Goal: Transaction & Acquisition: Purchase product/service

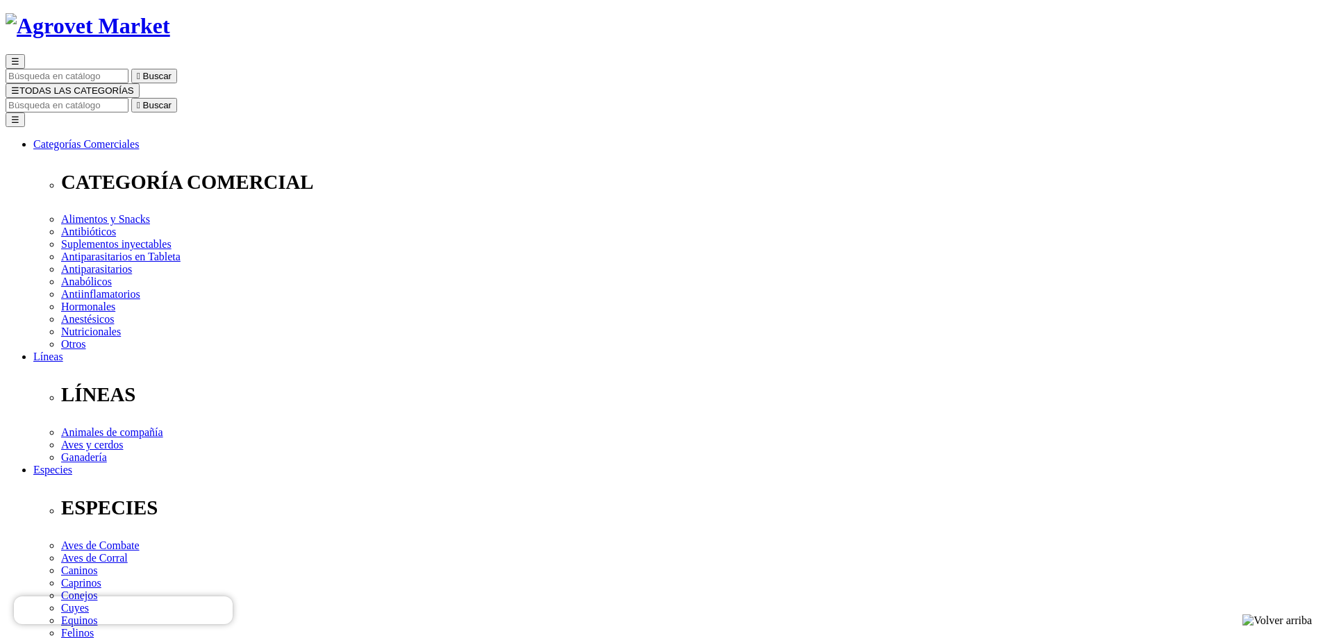
scroll to position [69, 0]
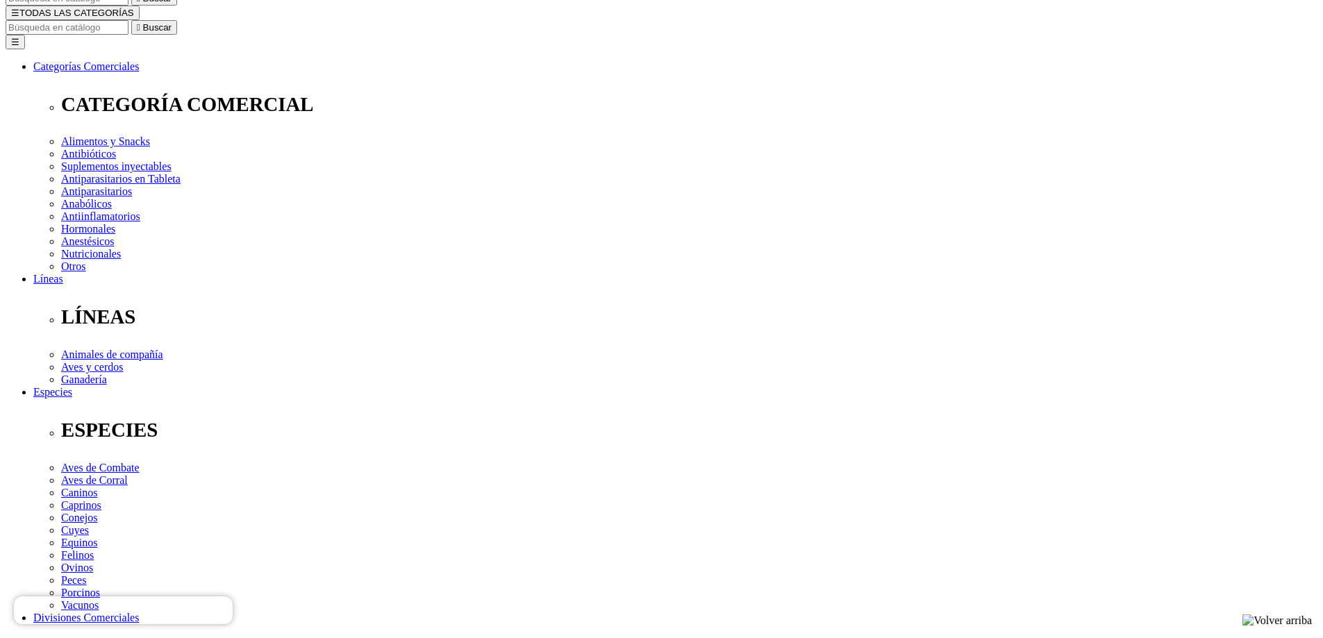
scroll to position [139, 0]
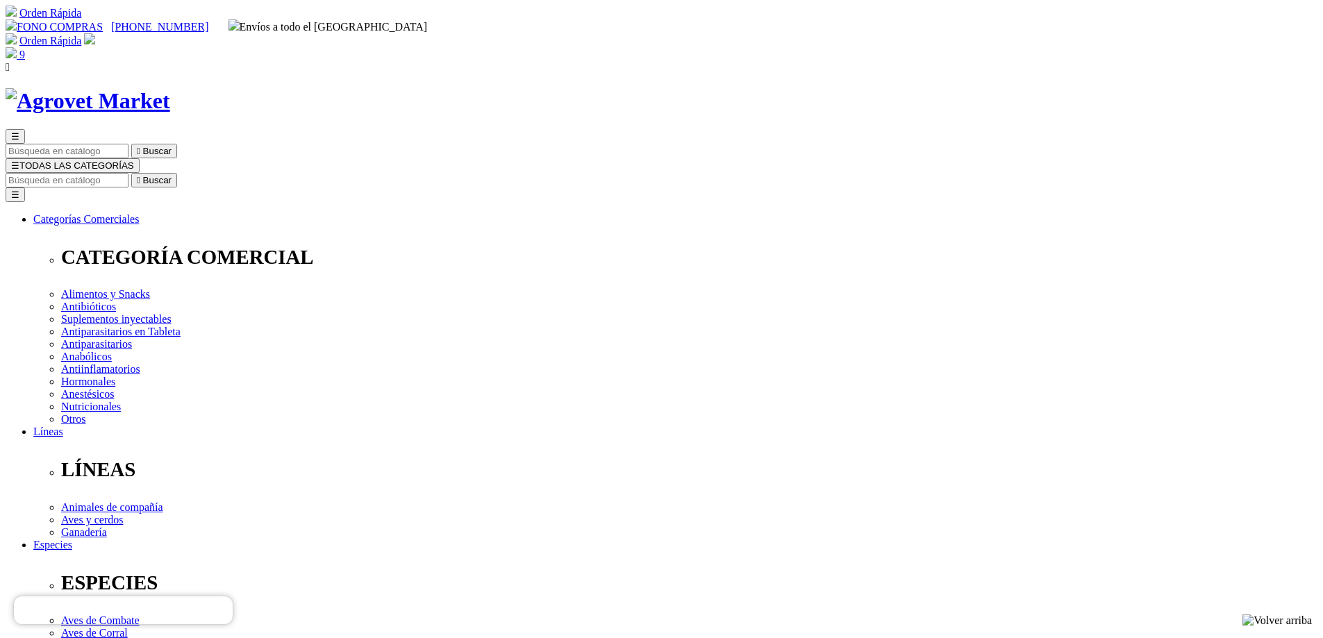
checkbox input "true"
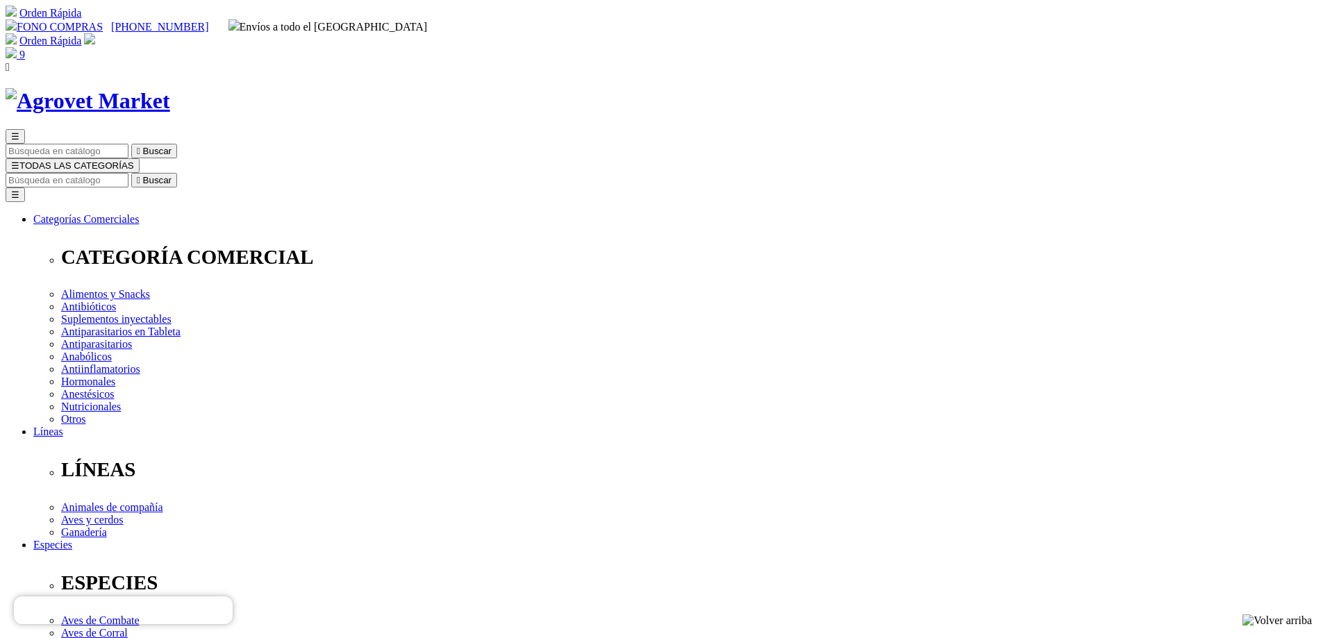
checkbox input "true"
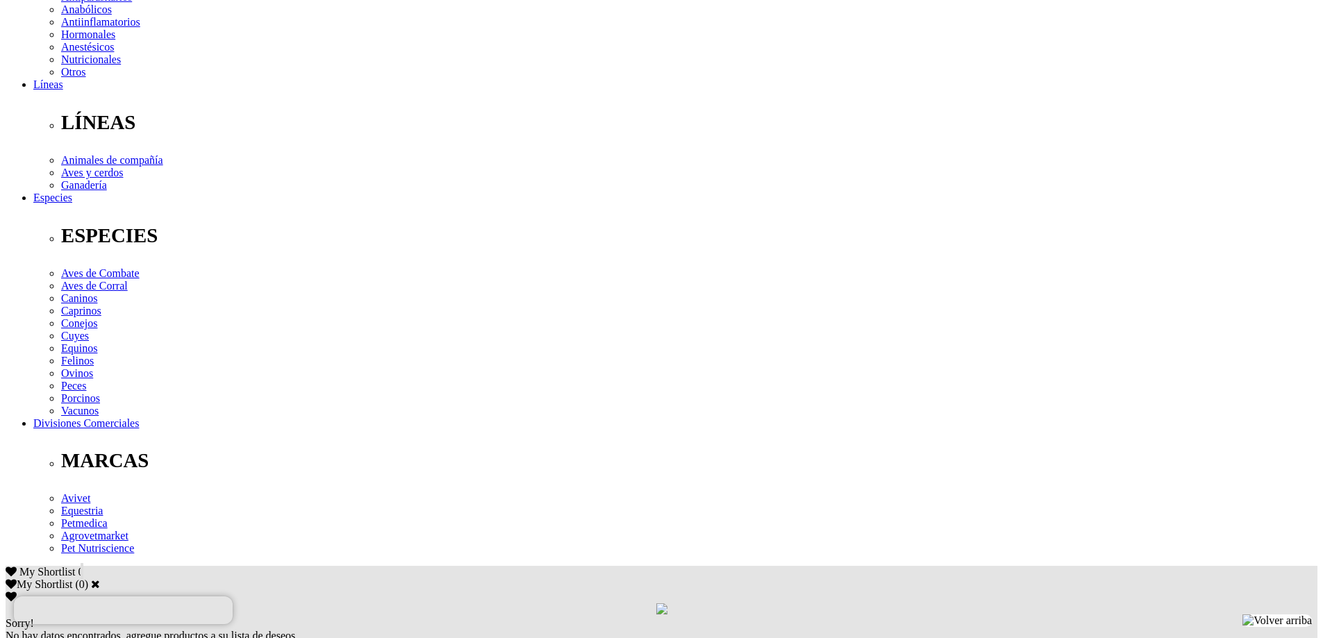
scroll to position [417, 0]
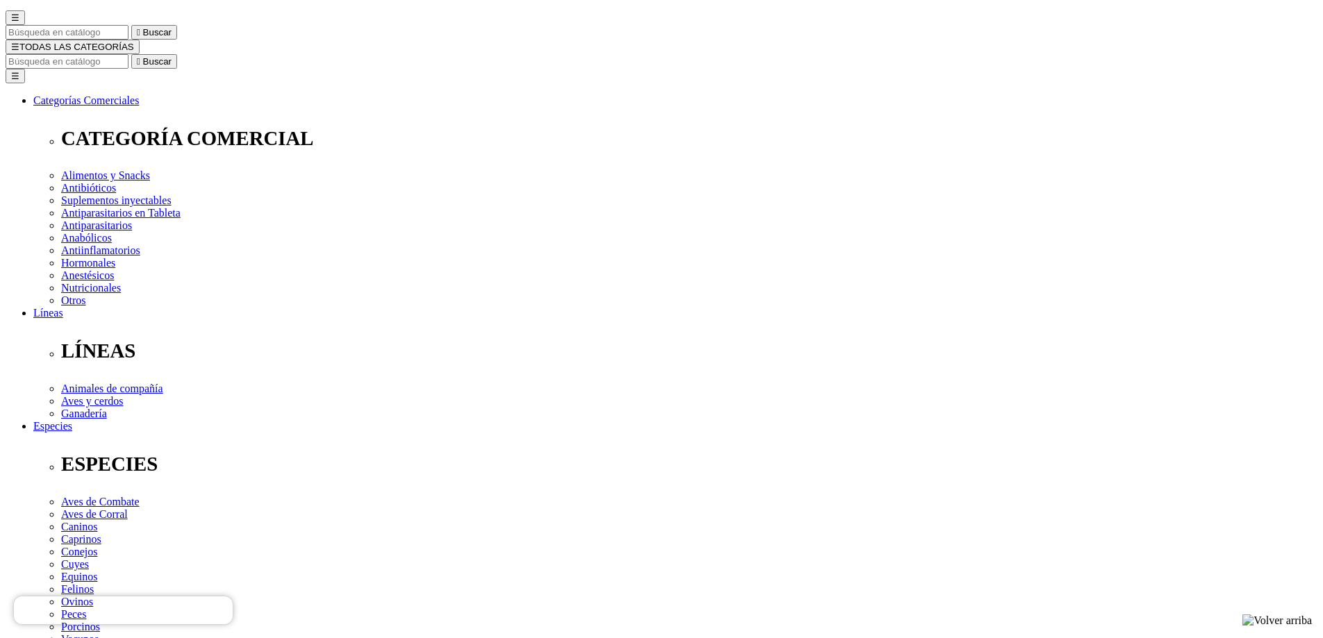
scroll to position [0, 0]
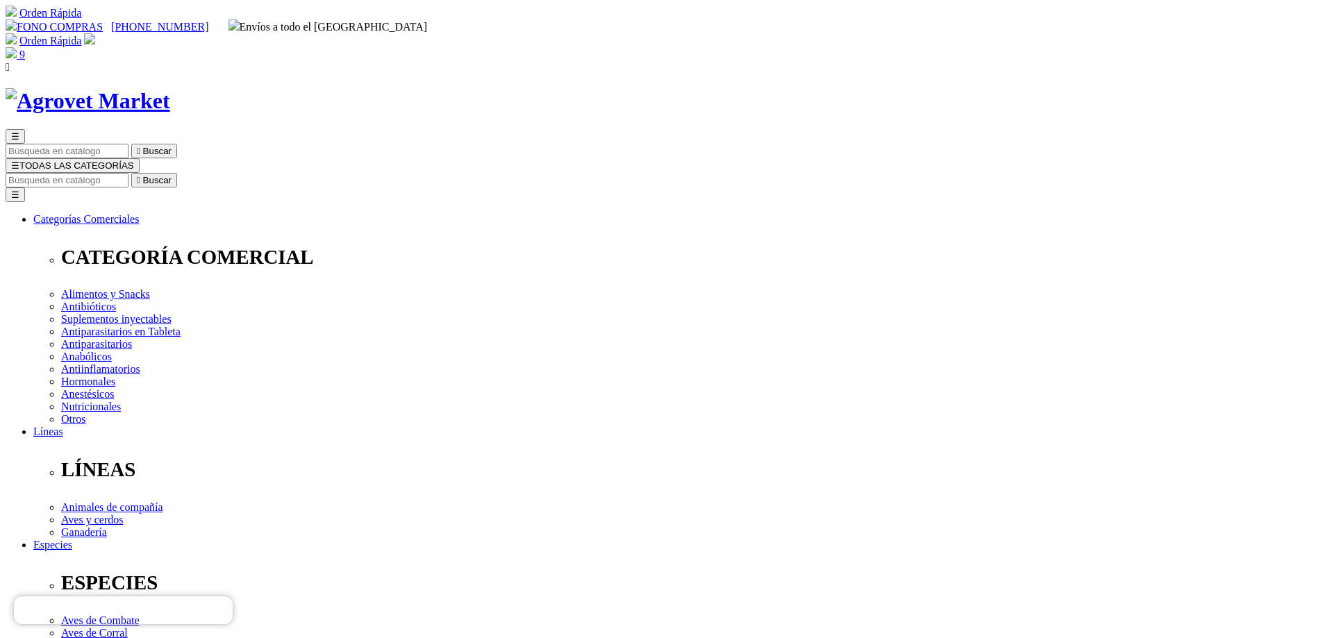
click at [128, 173] on input "Buscar" at bounding box center [67, 180] width 123 height 15
paste input "TRIVERFEN"
type input "TRIVERFEN"
click at [140, 175] on icon "" at bounding box center [138, 180] width 3 height 10
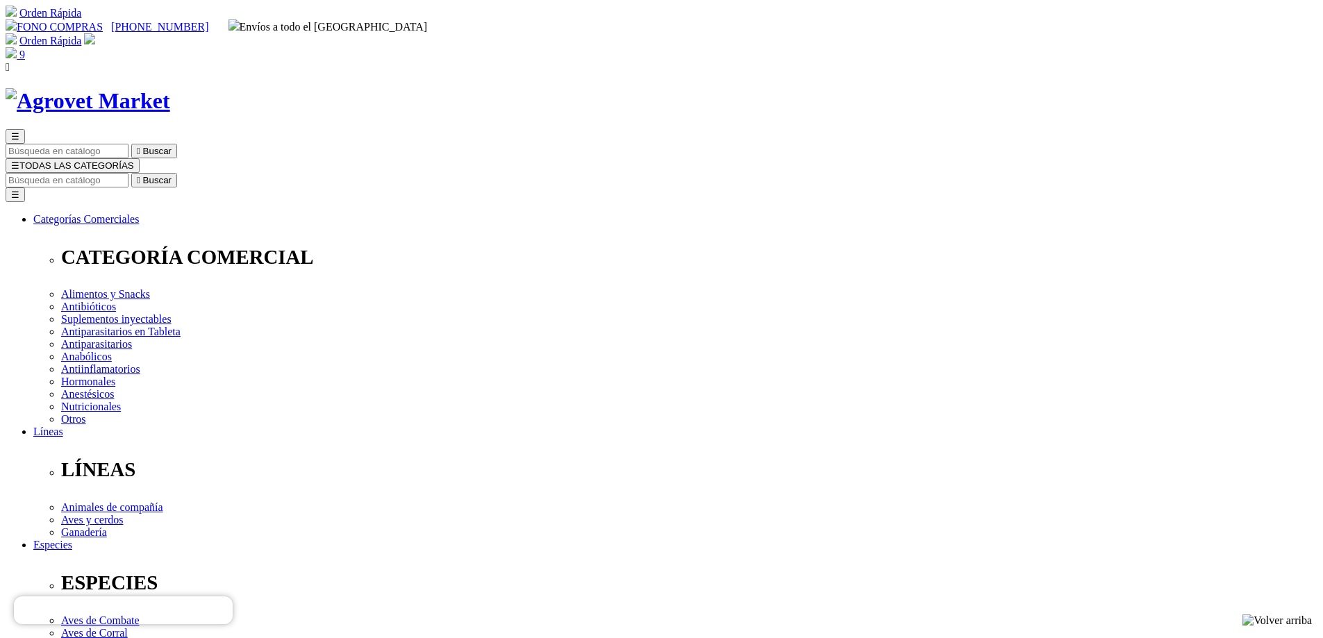
drag, startPoint x: 923, startPoint y: 433, endPoint x: 923, endPoint y: 426, distance: 7.6
select select "36"
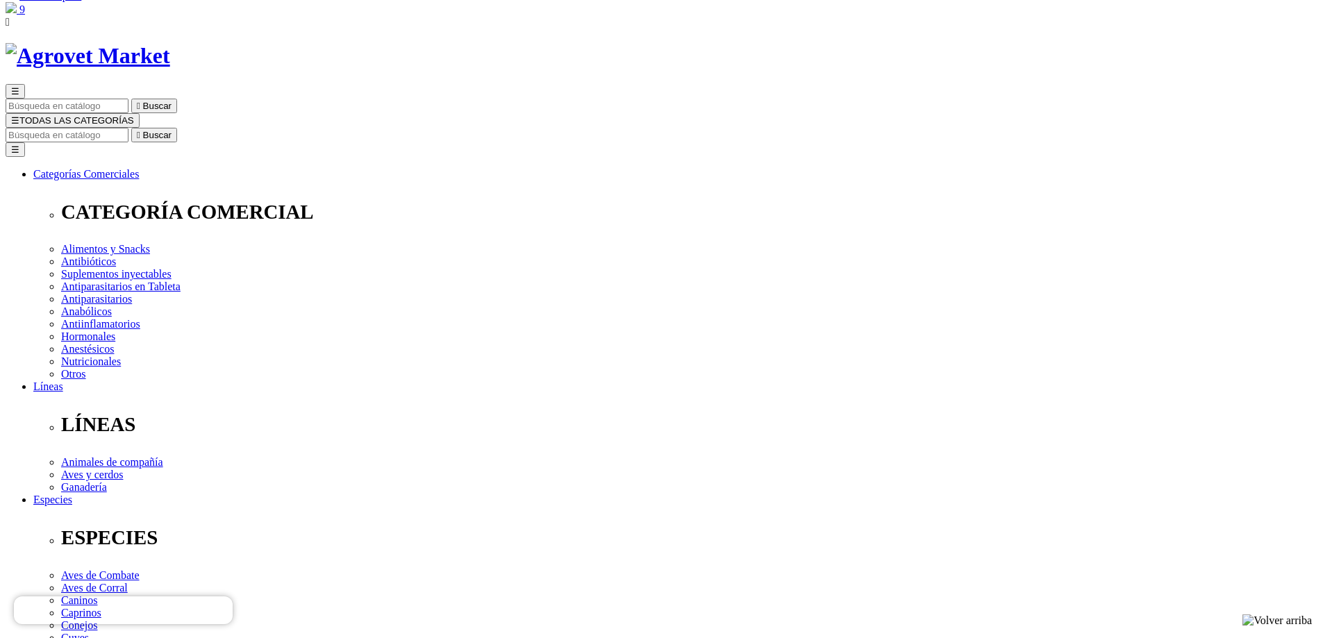
scroll to position [69, 0]
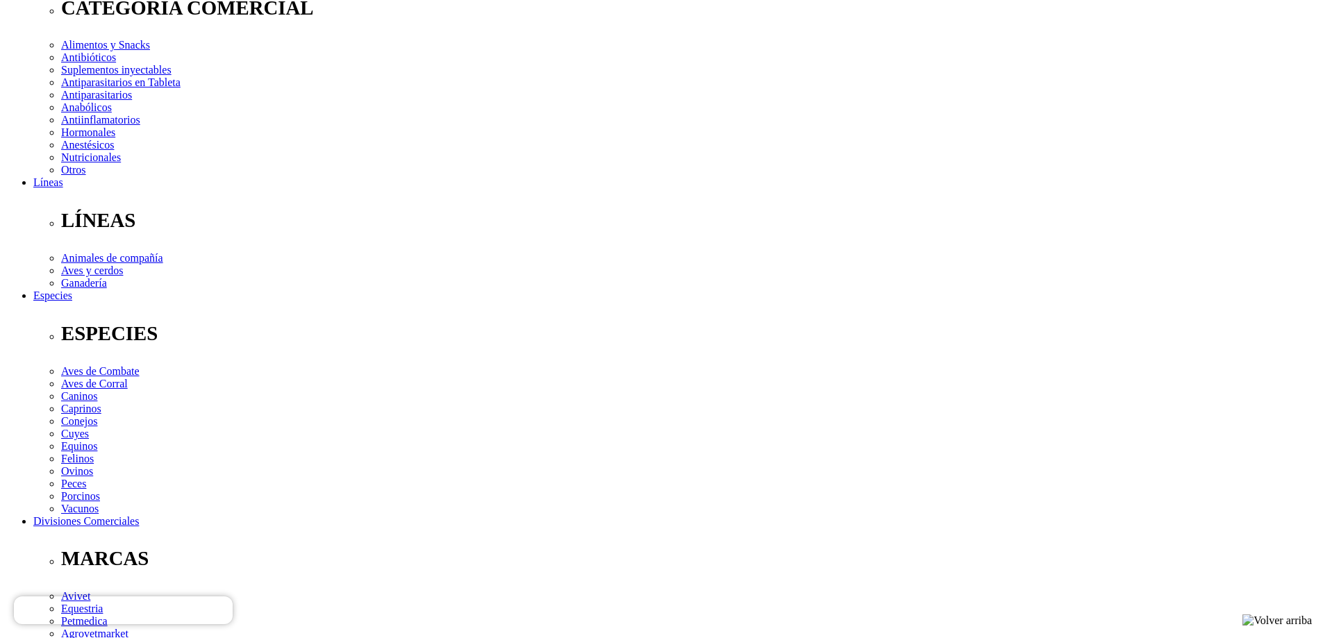
scroll to position [208, 0]
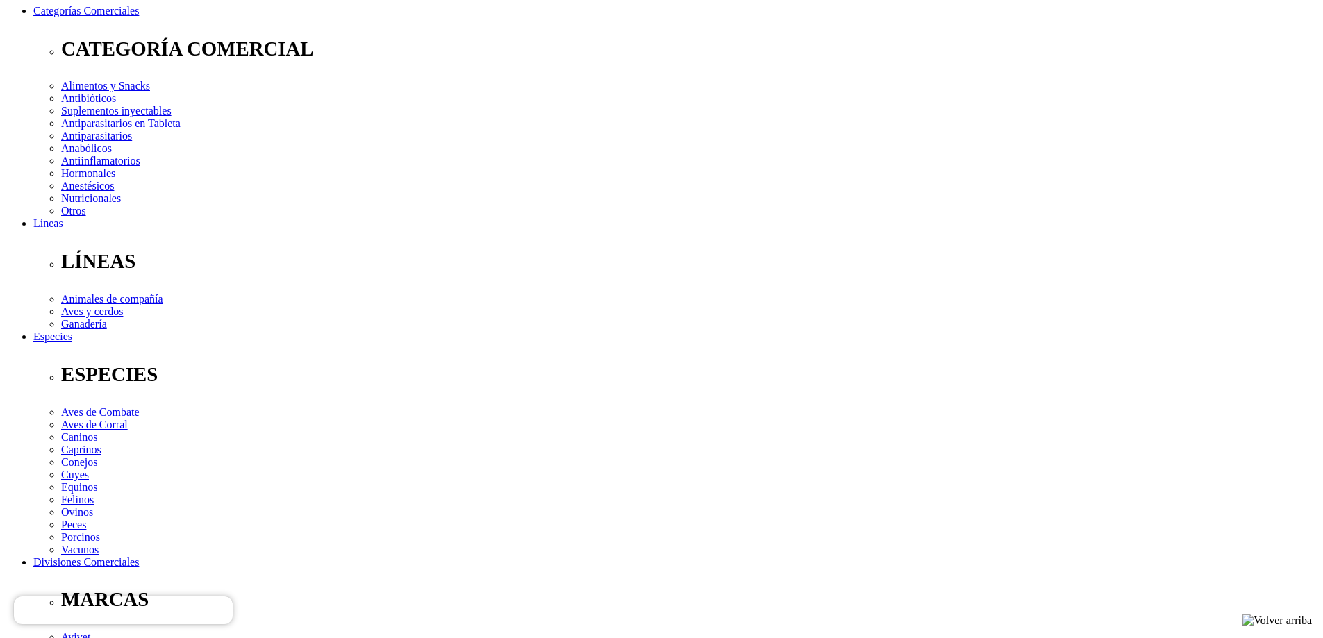
select select "36"
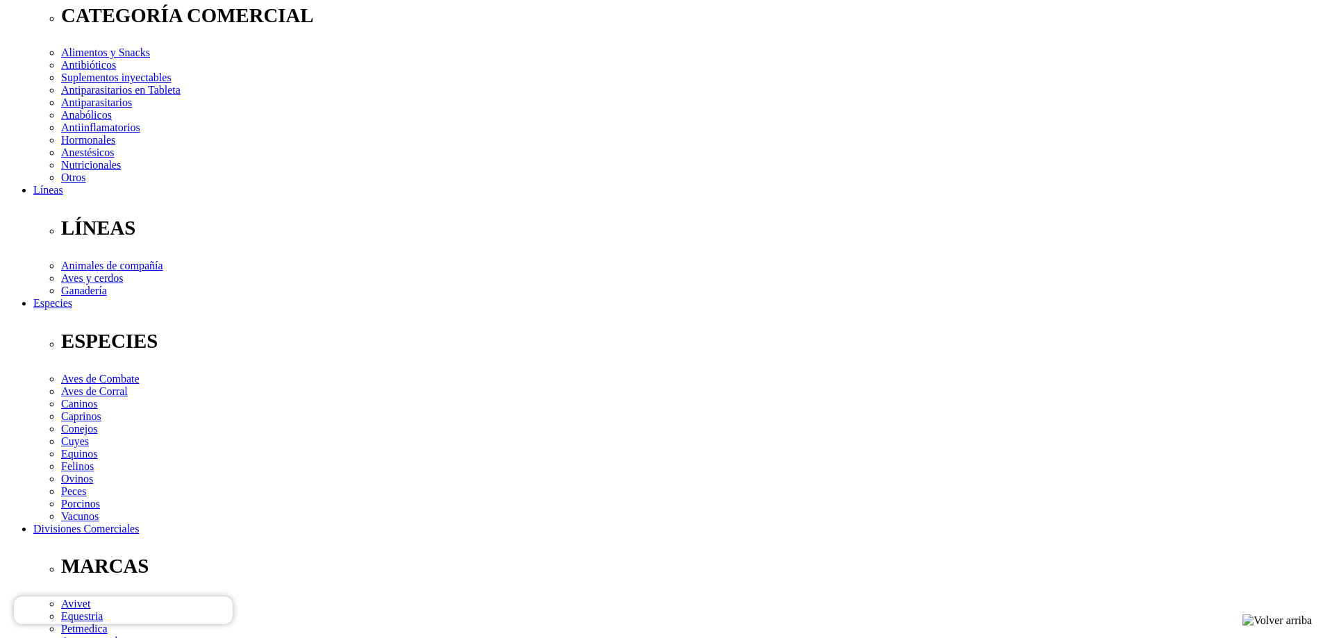
scroll to position [236, 0]
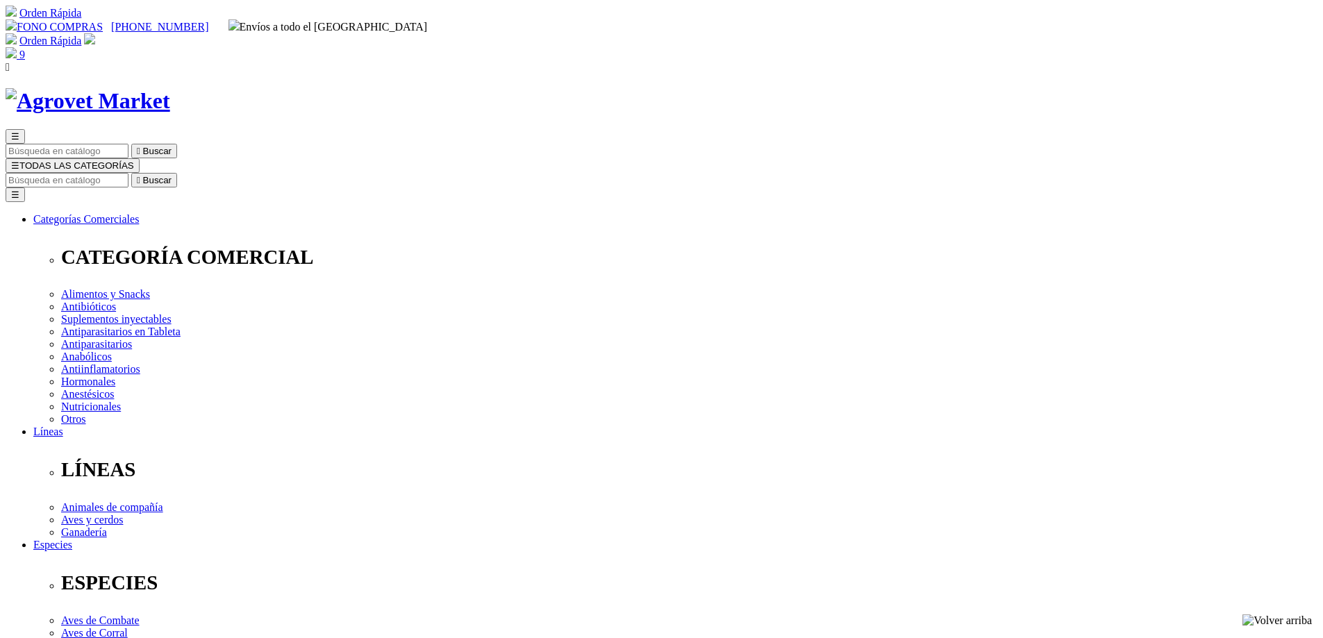
select select "36"
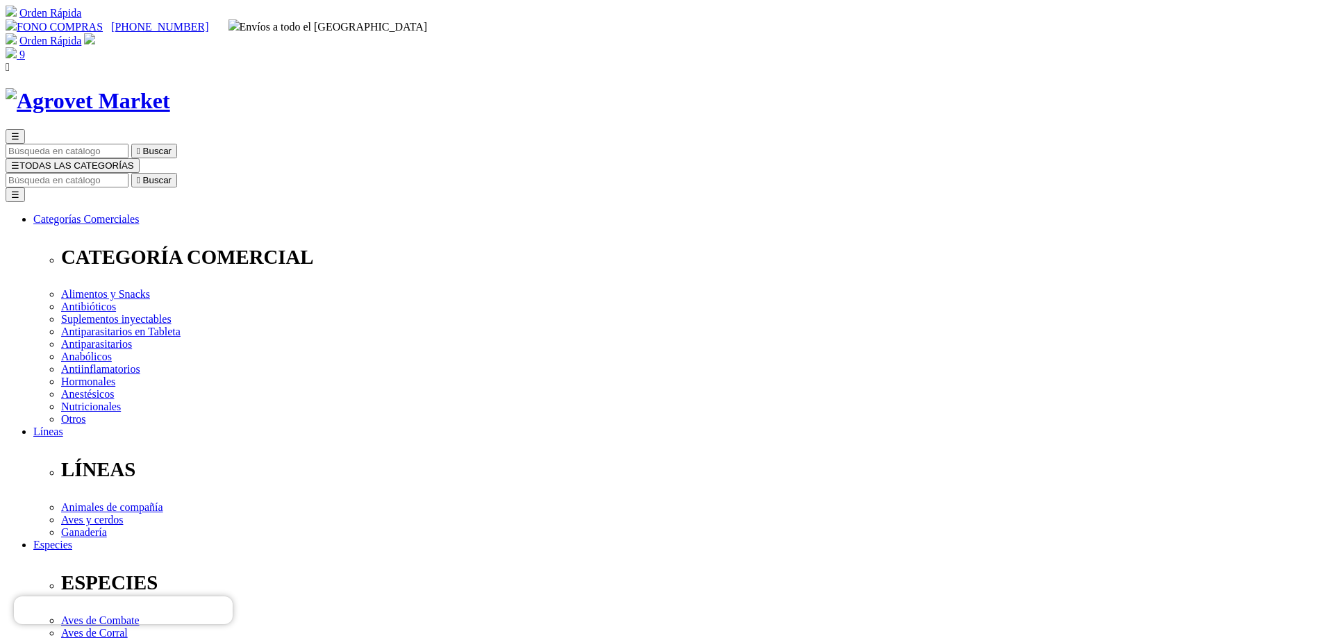
click at [17, 47] on img at bounding box center [11, 52] width 11 height 11
click at [128, 173] on input "Buscar" at bounding box center [67, 180] width 123 height 15
type input "ADE"
click at [420, 173] on button " Buscar" at bounding box center [443, 180] width 46 height 15
click at [128, 173] on input "ADE" at bounding box center [67, 180] width 123 height 15
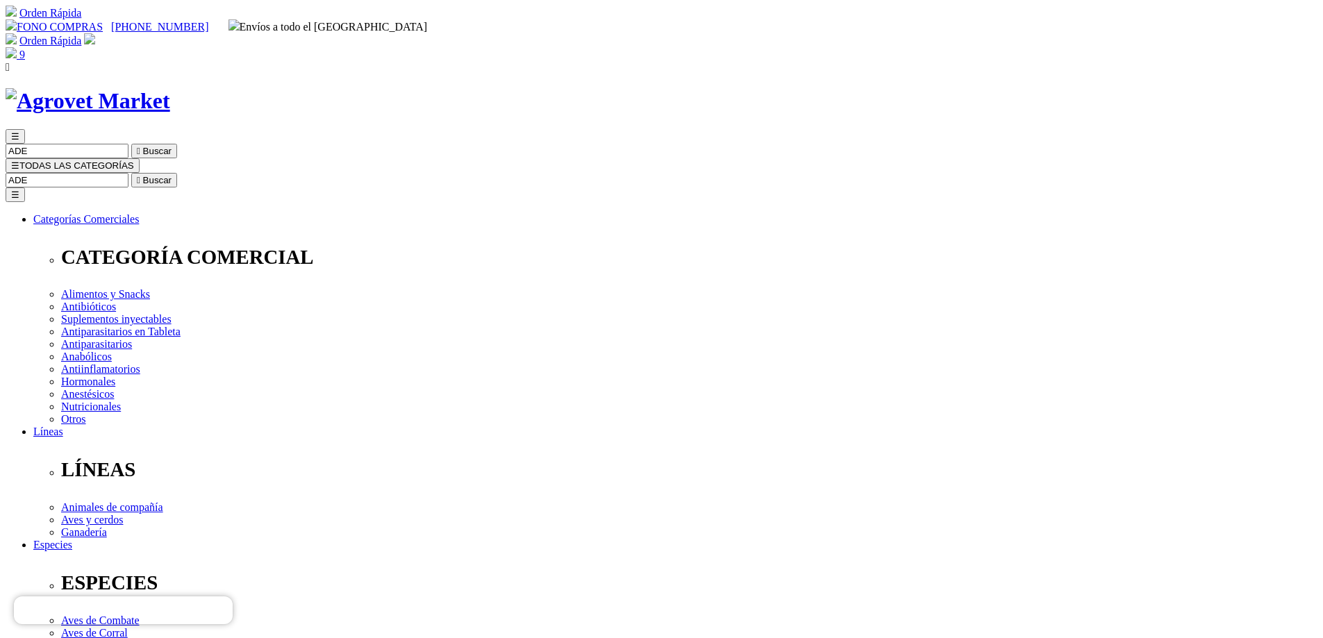
click at [128, 173] on input "ADE" at bounding box center [67, 180] width 123 height 15
type input "A"
type input "MODIVITASAN"
click at [404, 173] on button " Buscar" at bounding box center [427, 180] width 46 height 15
